Goal: Transaction & Acquisition: Purchase product/service

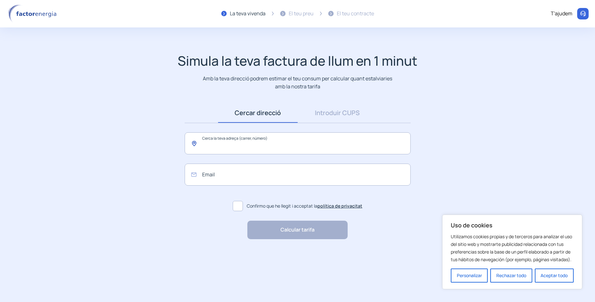
click at [242, 140] on input "text" at bounding box center [298, 143] width 226 height 22
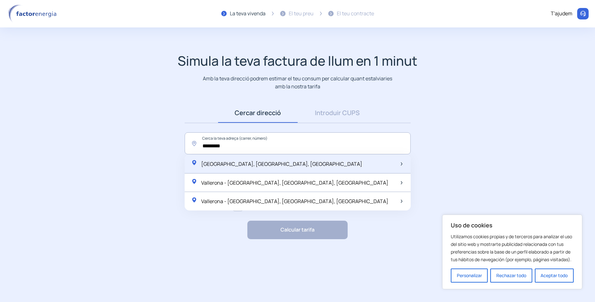
click at [238, 165] on span "[GEOGRAPHIC_DATA], [GEOGRAPHIC_DATA], [GEOGRAPHIC_DATA]" at bounding box center [281, 163] width 161 height 7
type input "**********"
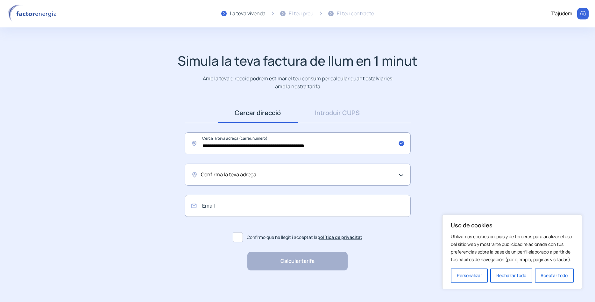
click at [245, 179] on div "Confirma la teva adreça" at bounding box center [298, 174] width 226 height 22
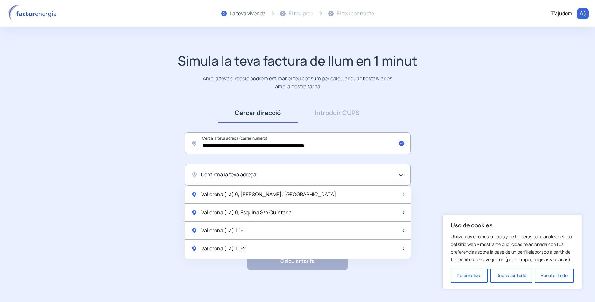
click at [246, 174] on span "Confirma la teva adreça" at bounding box center [228, 174] width 55 height 8
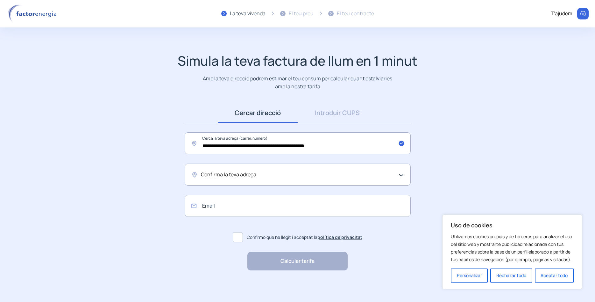
click at [247, 174] on span "Confirma la teva adreça" at bounding box center [228, 174] width 55 height 8
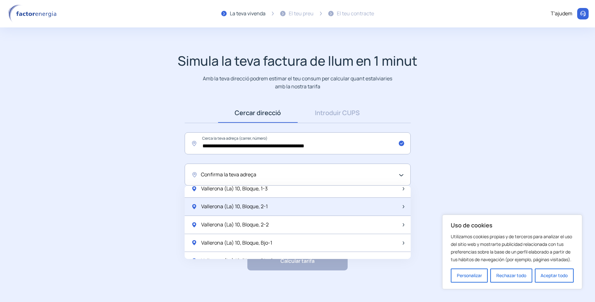
scroll to position [378, 0]
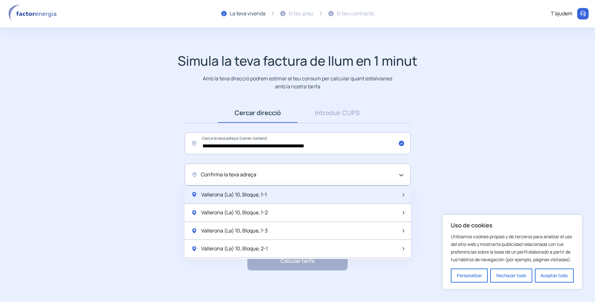
click at [265, 192] on span "Vallerona (La) 10, Bloque, 1-1" at bounding box center [234, 194] width 66 height 8
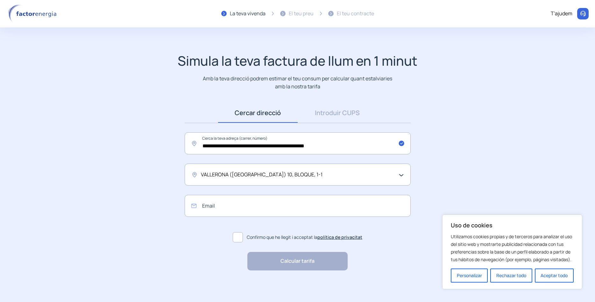
scroll to position [0, 0]
click at [217, 204] on input "email" at bounding box center [298, 205] width 226 height 22
type input "**********"
drag, startPoint x: 235, startPoint y: 239, endPoint x: 245, endPoint y: 242, distance: 10.3
click at [236, 239] on span at bounding box center [238, 236] width 10 height 10
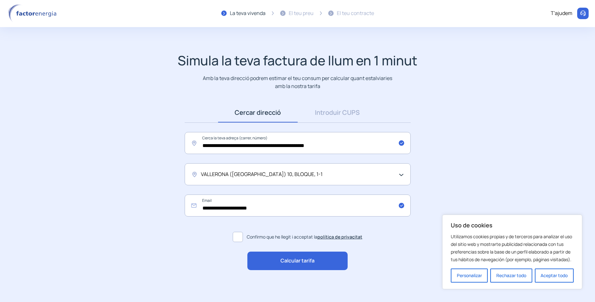
click at [303, 262] on span "Calcular tarifa" at bounding box center [298, 260] width 34 height 8
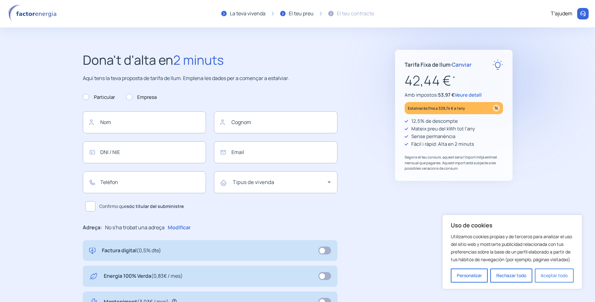
type input "**********"
click at [522, 274] on button "Rechazar todo" at bounding box center [511, 275] width 42 height 14
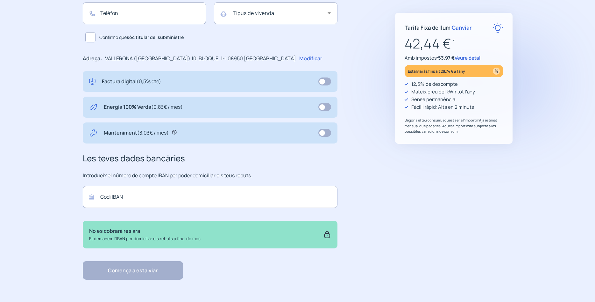
scroll to position [136, 0]
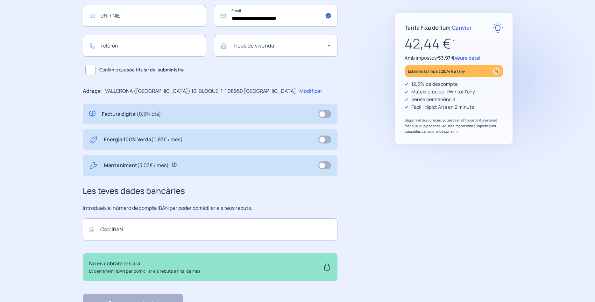
drag, startPoint x: 433, startPoint y: 51, endPoint x: 444, endPoint y: 32, distance: 21.1
click at [433, 51] on p "42,44 € *" at bounding box center [454, 43] width 98 height 21
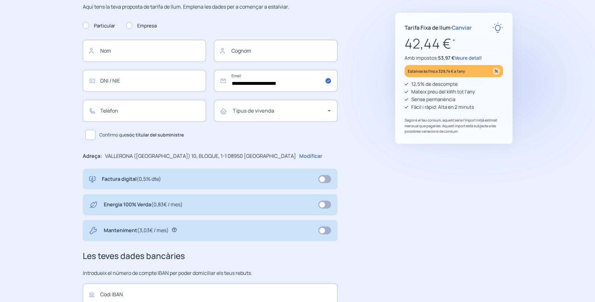
click at [470, 58] on span "Veure detall" at bounding box center [468, 57] width 27 height 7
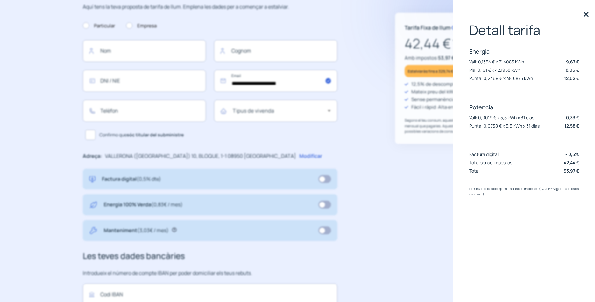
click at [435, 175] on div "Tarifa Fixa de llum · Canviar 42,44 € * Amb impostos: 53,97 € Veure detall Esta…" at bounding box center [453, 177] width 117 height 398
